Goal: Information Seeking & Learning: Learn about a topic

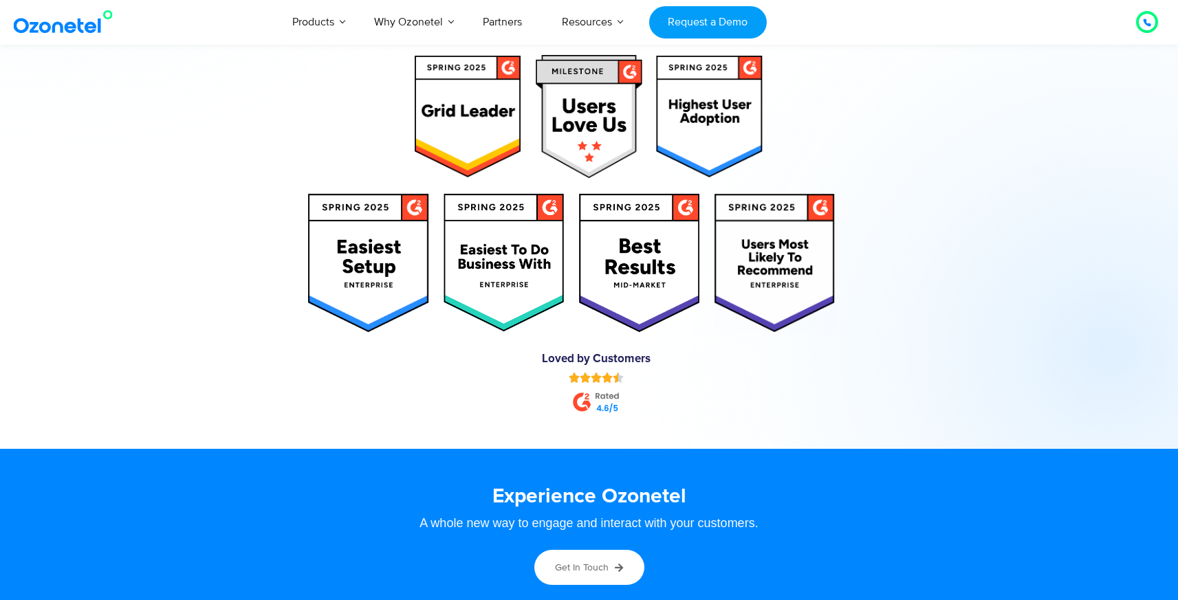
scroll to position [7487, 0]
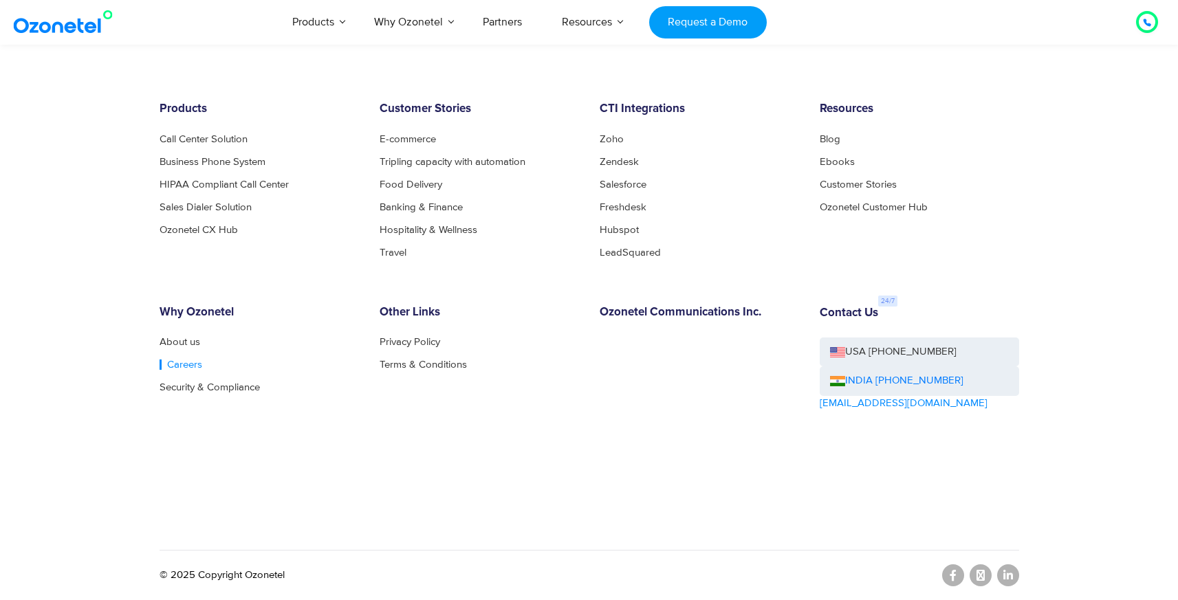
click at [184, 367] on link "Careers" at bounding box center [181, 365] width 43 height 10
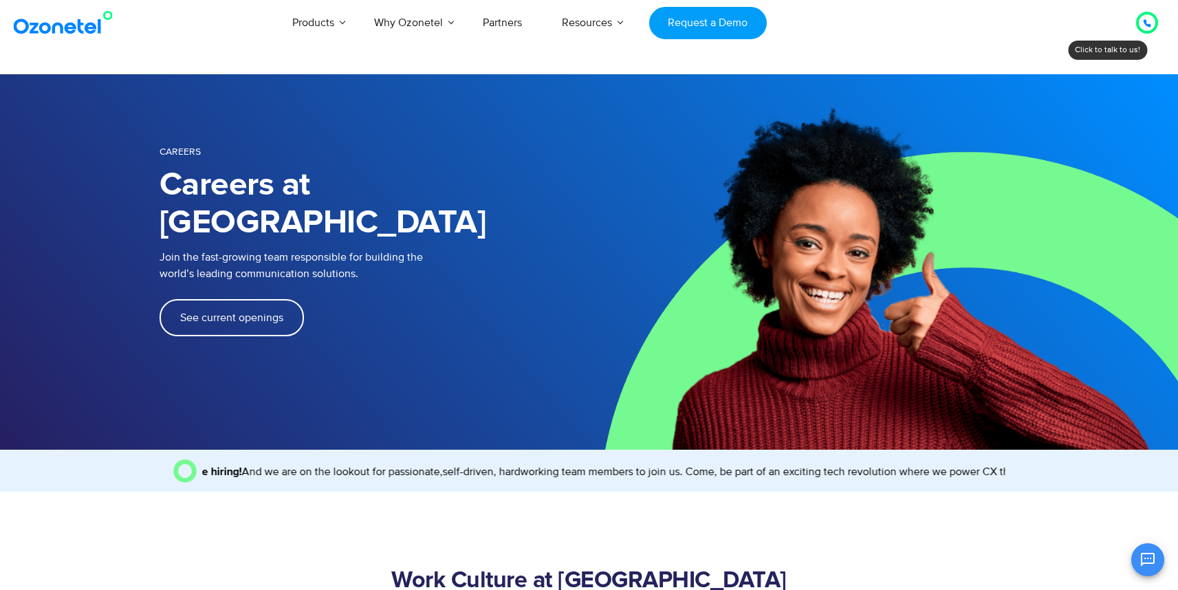
click at [213, 299] on link "See current openings" at bounding box center [232, 317] width 144 height 37
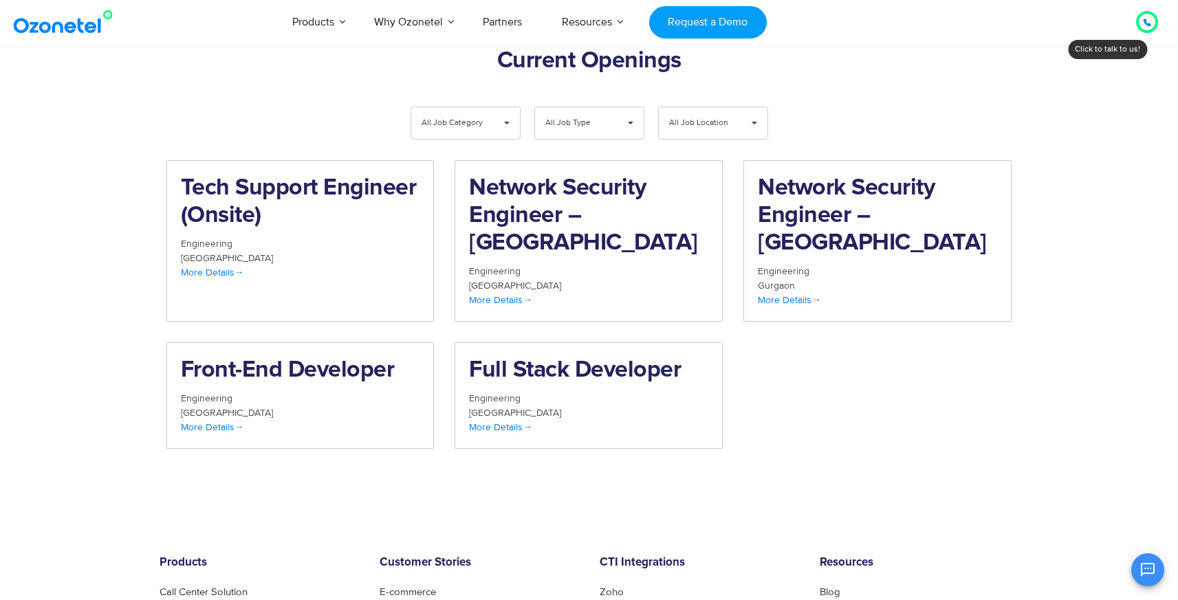
scroll to position [1425, 0]
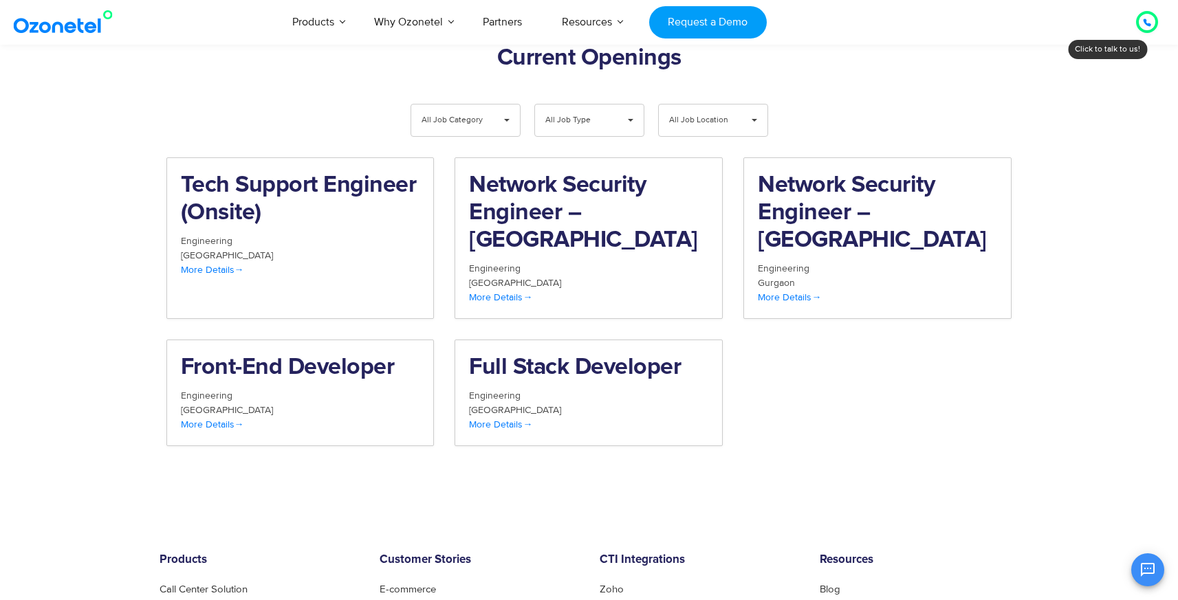
click at [779, 336] on div "Tech Support Engineer (Onsite) Engineering Chennai More Details Network Securit…" at bounding box center [589, 313] width 867 height 310
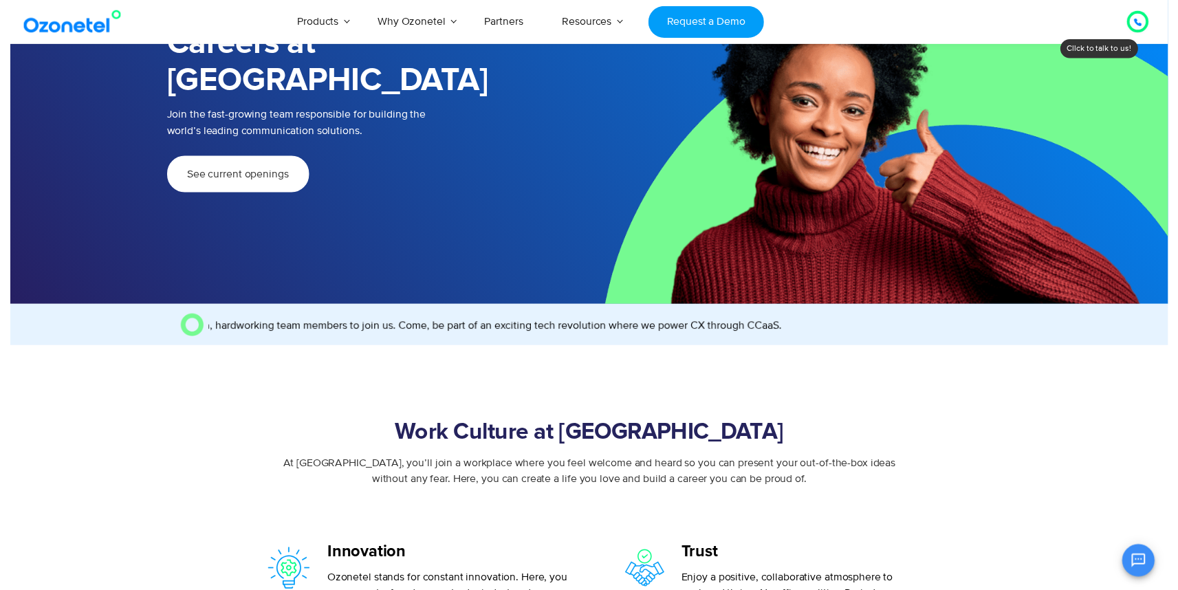
scroll to position [0, 0]
